Goal: Navigation & Orientation: Find specific page/section

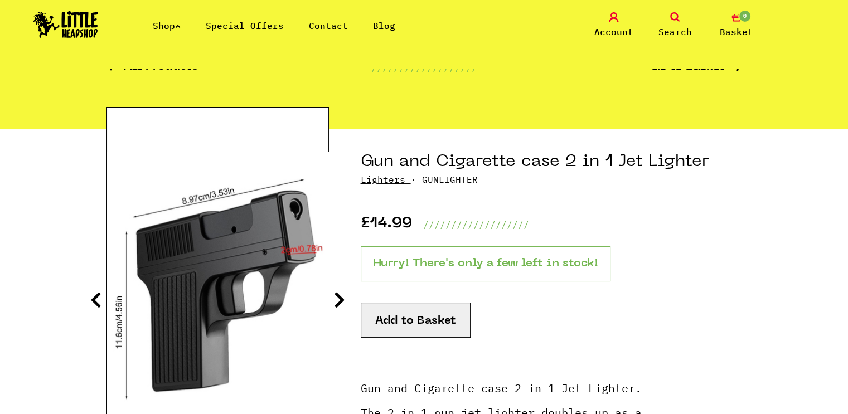
scroll to position [65, 0]
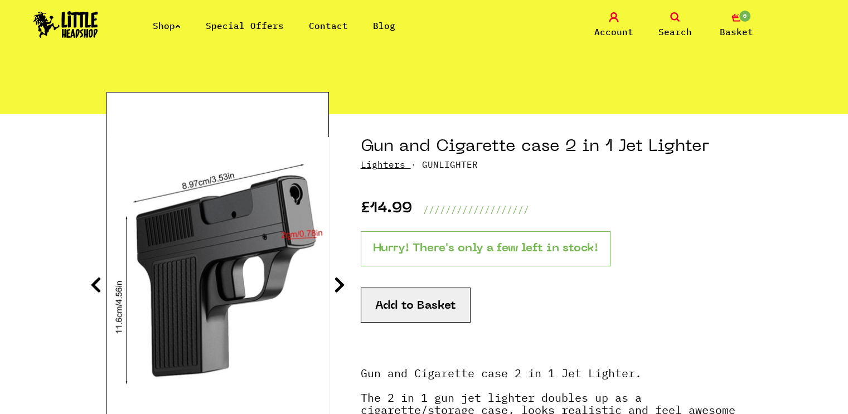
click at [337, 289] on icon at bounding box center [339, 285] width 11 height 18
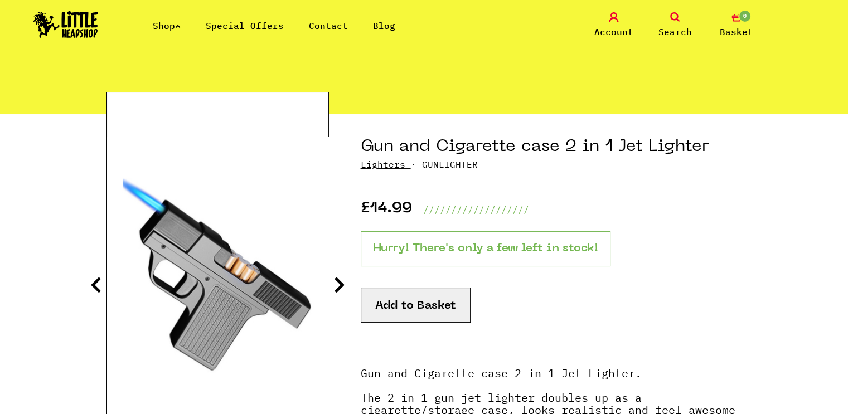
click at [337, 289] on icon at bounding box center [339, 285] width 11 height 18
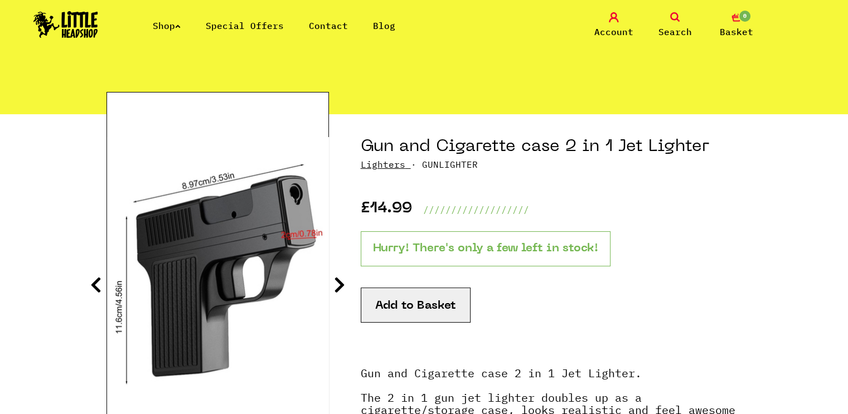
click at [337, 289] on icon at bounding box center [339, 285] width 11 height 18
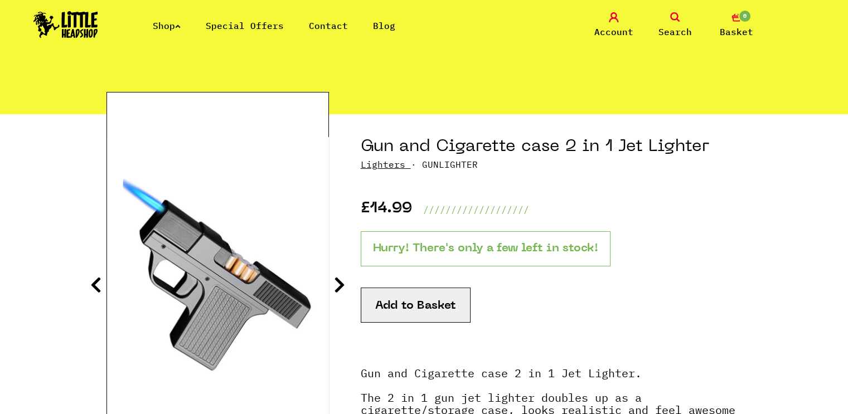
click at [337, 289] on icon at bounding box center [339, 285] width 11 height 18
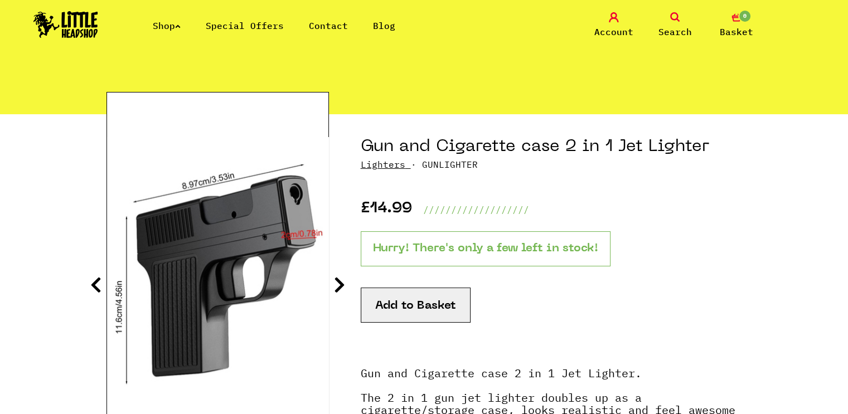
click at [337, 289] on icon at bounding box center [339, 285] width 11 height 18
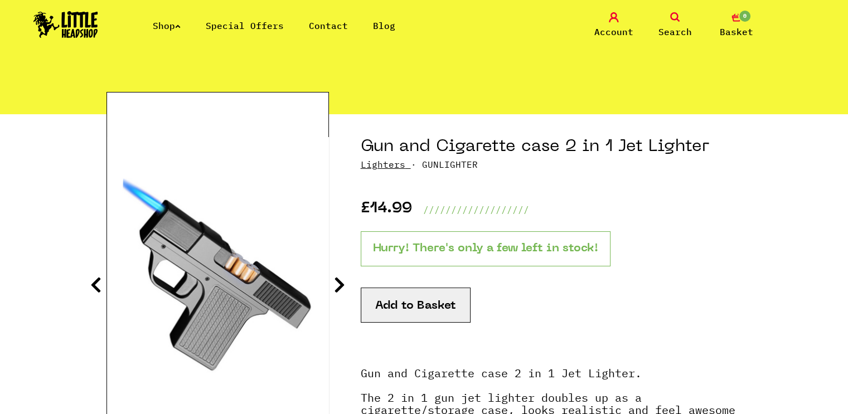
click at [337, 289] on icon at bounding box center [339, 285] width 11 height 18
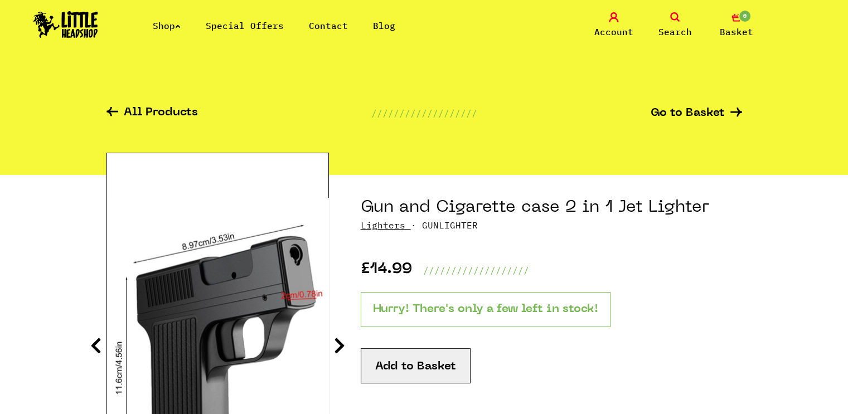
scroll to position [0, 0]
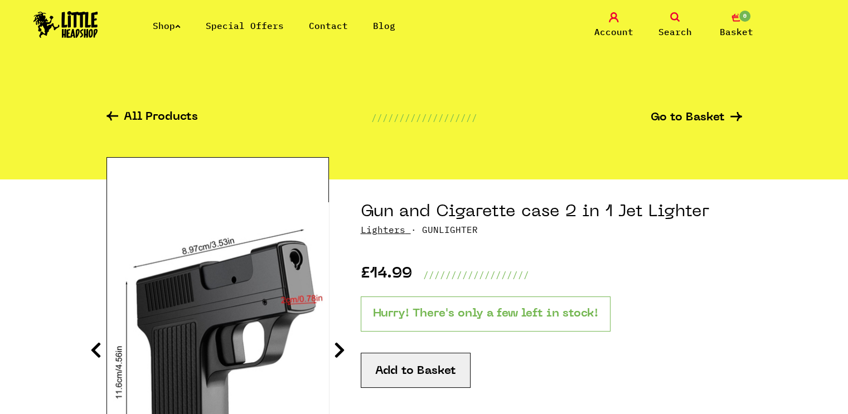
click at [113, 123] on div at bounding box center [115, 118] width 17 height 13
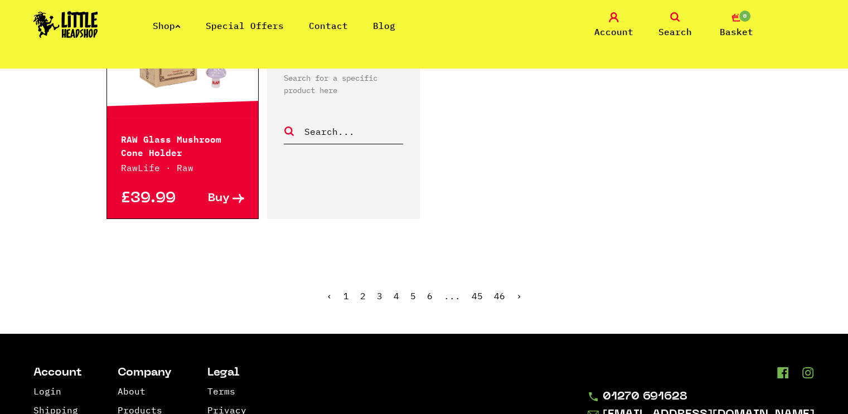
scroll to position [1932, 0]
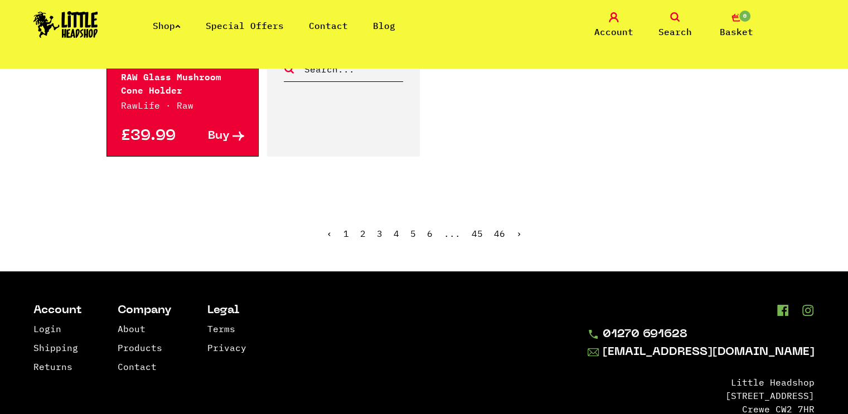
click at [497, 228] on link "46" at bounding box center [499, 233] width 11 height 11
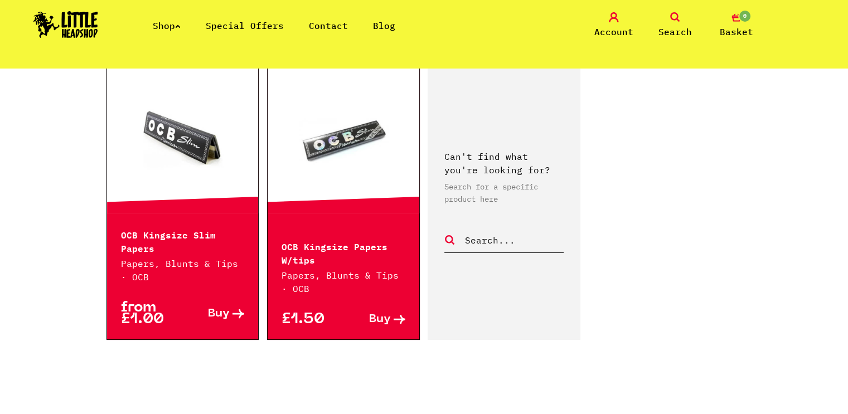
scroll to position [1216, 0]
